Goal: Information Seeking & Learning: Learn about a topic

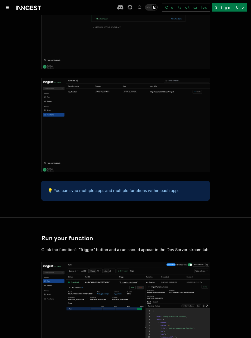
scroll to position [815, 0]
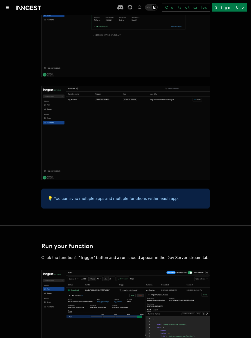
click at [18, 6] on icon at bounding box center [21, 8] width 8 height 4
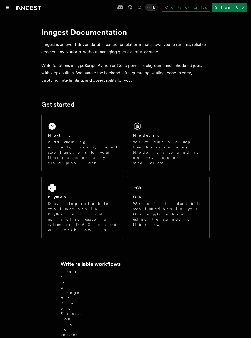
click at [50, 204] on p "Develop reliable step functions in Python without managing queueing systems or …" at bounding box center [83, 217] width 70 height 32
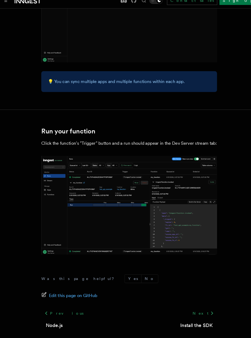
scroll to position [930, 0]
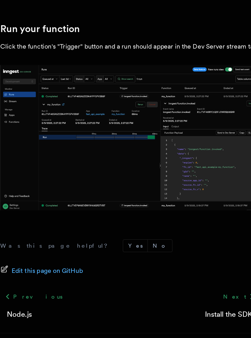
click at [170, 302] on div "Next Install the SDK" at bounding box center [189, 312] width 39 height 20
click at [183, 302] on link "Next" at bounding box center [196, 306] width 27 height 9
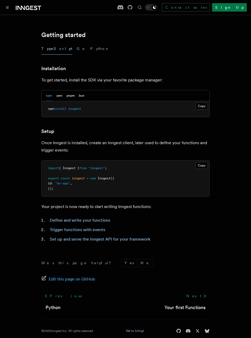
scroll to position [96, 0]
click at [196, 300] on link "Next" at bounding box center [196, 296] width 27 height 9
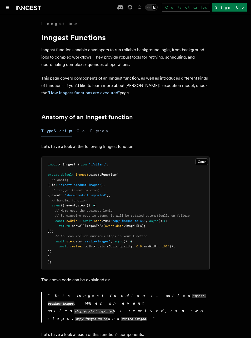
click at [90, 133] on button "Python" at bounding box center [99, 131] width 19 height 12
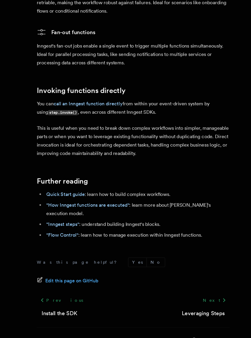
scroll to position [1058, 0]
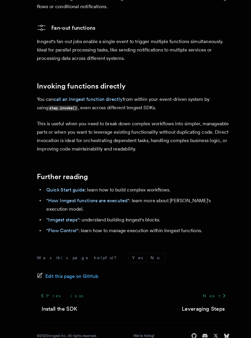
click at [185, 303] on link "Leveraging Steps" at bounding box center [187, 306] width 38 height 7
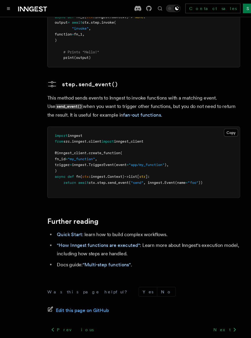
scroll to position [1234, 0]
click at [198, 283] on link "Next" at bounding box center [196, 287] width 27 height 9
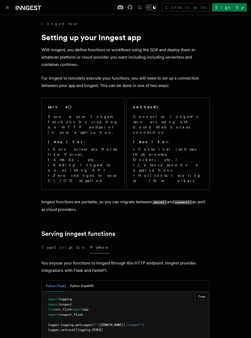
click at [8, 7] on icon "Toggle navigation" at bounding box center [7, 7] width 3 height 2
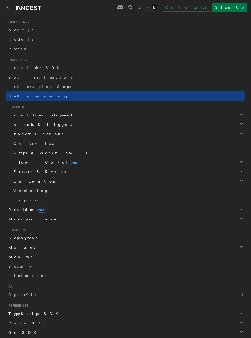
scroll to position [62, 0]
click at [17, 94] on span "Setting up your app" at bounding box center [38, 96] width 60 height 4
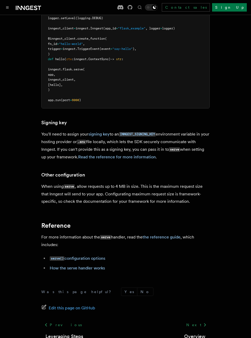
scroll to position [312, 0]
click at [8, 3] on div "Documentation Examples AgentKit Search... ⌘K Contact sales Sign Up" at bounding box center [125, 7] width 251 height 15
click at [9, 4] on button "Toggle navigation" at bounding box center [7, 7] width 6 height 6
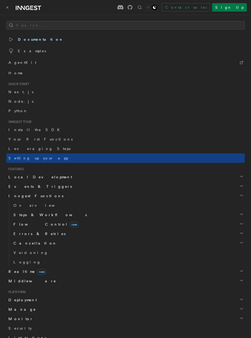
click at [7, 8] on icon "Toggle navigation" at bounding box center [7, 7] width 3 height 2
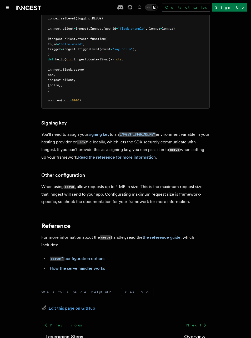
click at [200, 333] on link "Overview" at bounding box center [194, 336] width 21 height 7
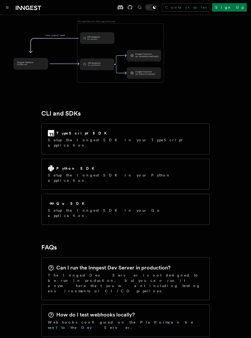
scroll to position [547, 0]
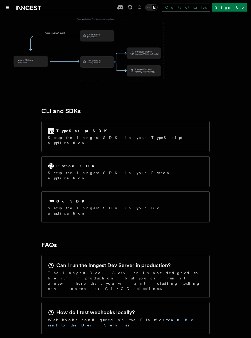
click at [52, 170] on p "Setup the Inngest SDK in your Python application." at bounding box center [125, 175] width 155 height 11
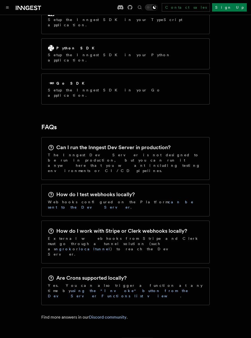
scroll to position [665, 0]
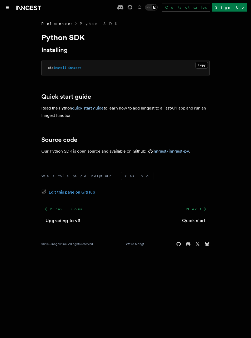
click at [204, 222] on link "Quick start" at bounding box center [193, 220] width 23 height 7
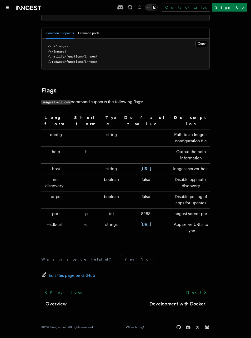
scroll to position [1661, 0]
click at [194, 298] on link "Next" at bounding box center [196, 292] width 27 height 9
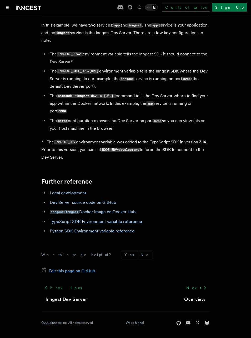
scroll to position [495, 0]
click at [200, 293] on link "Next" at bounding box center [196, 287] width 27 height 9
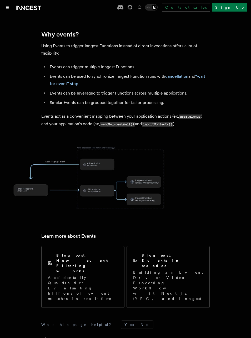
scroll to position [222, 0]
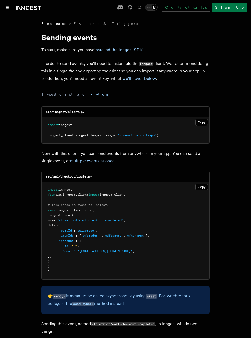
click at [7, 3] on div "Documentation Examples AgentKit Search... ⌘K Contact sales Sign Up" at bounding box center [125, 7] width 251 height 15
click at [4, 8] on button "Toggle navigation" at bounding box center [7, 7] width 6 height 6
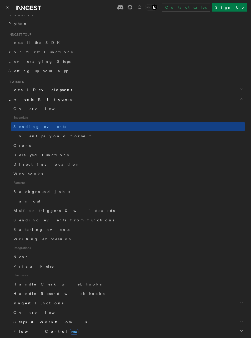
scroll to position [88, 0]
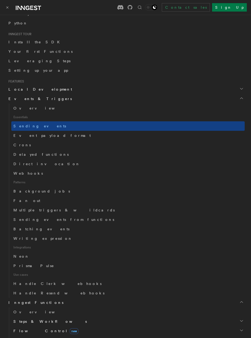
click at [239, 99] on icon "button" at bounding box center [241, 98] width 4 height 4
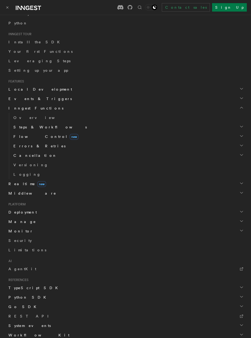
click at [16, 139] on span "Flow Control new" at bounding box center [44, 136] width 67 height 5
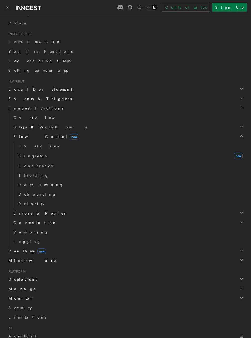
click at [18, 149] on link "Overview" at bounding box center [130, 145] width 228 height 9
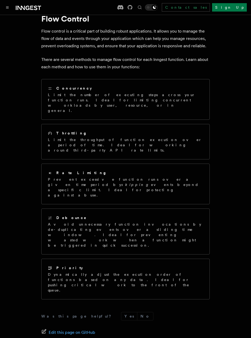
scroll to position [19, 0]
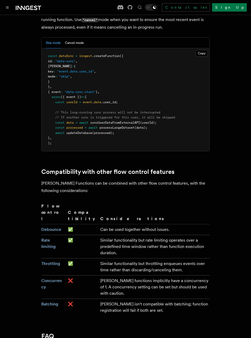
scroll to position [763, 0]
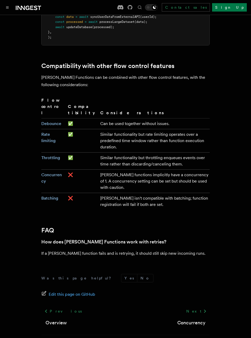
click at [203, 320] on link "Concurrency" at bounding box center [191, 323] width 28 height 7
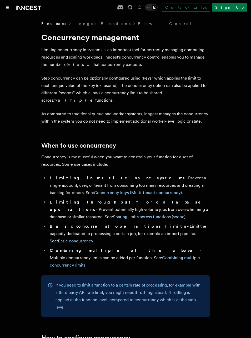
click at [4, 2] on div "Documentation Examples AgentKit Search... ⌘K Contact sales Sign Up" at bounding box center [125, 7] width 251 height 15
click at [7, 10] on button "Toggle navigation" at bounding box center [7, 7] width 6 height 6
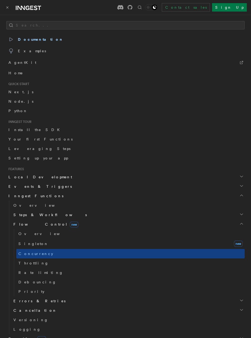
click at [244, 197] on h2 "Inngest Functions" at bounding box center [125, 195] width 238 height 9
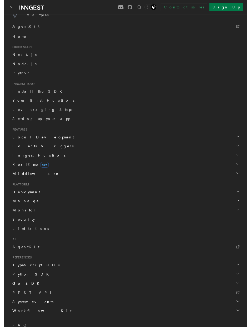
scroll to position [36, 0]
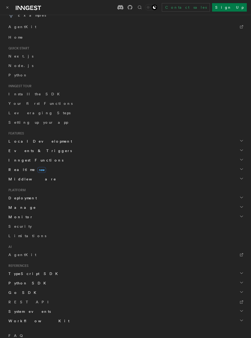
click at [12, 259] on link "AgentKit" at bounding box center [125, 254] width 238 height 9
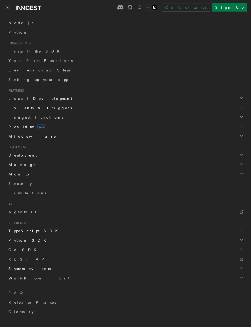
scroll to position [79, 0]
click at [244, 274] on h2 "Workflow Kit" at bounding box center [125, 278] width 238 height 9
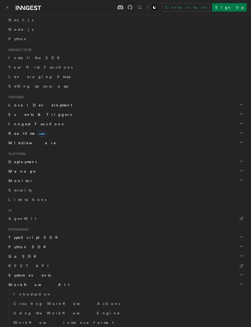
scroll to position [72, 0]
click at [8, 133] on span "Realtime new" at bounding box center [26, 133] width 40 height 5
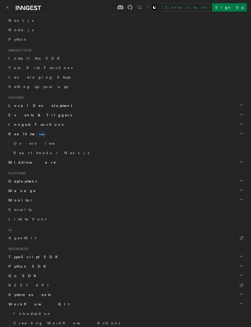
click at [12, 158] on h2 "Middleware" at bounding box center [125, 162] width 238 height 9
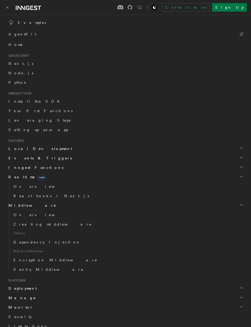
scroll to position [26, 0]
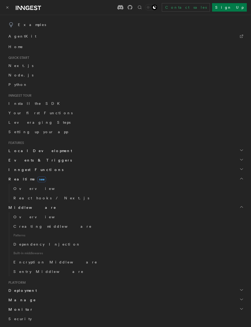
click at [13, 159] on span "Events & Triggers" at bounding box center [38, 160] width 65 height 5
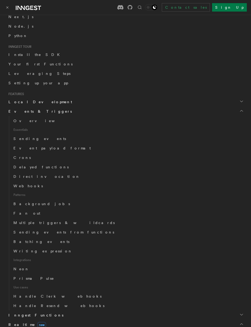
scroll to position [76, 0]
click at [19, 148] on span "Event payload format" at bounding box center [51, 147] width 77 height 4
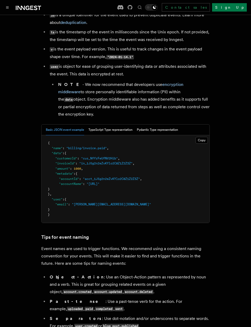
scroll to position [160, 0]
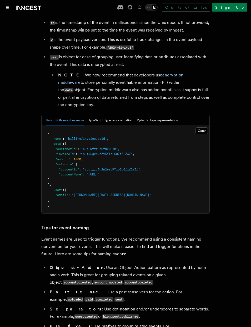
click at [146, 116] on button "Pydantic Type representation" at bounding box center [157, 120] width 41 height 11
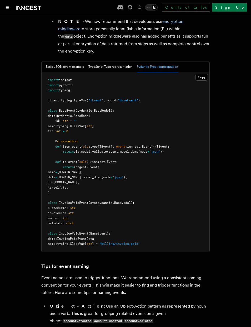
scroll to position [207, 0]
